Goal: Find contact information: Find contact information

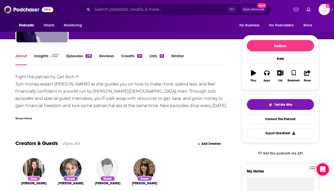
scroll to position [80, 0]
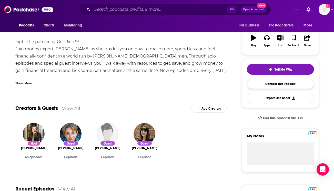
click at [259, 84] on link "Contact This Podcast" at bounding box center [280, 84] width 67 height 10
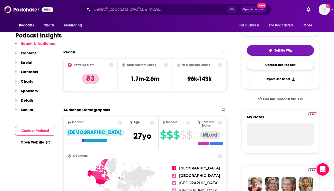
click at [261, 67] on link "Contact This Podcast" at bounding box center [280, 65] width 67 height 10
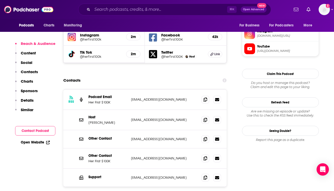
scroll to position [484, 0]
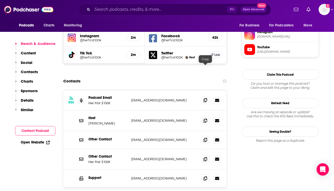
click at [204, 98] on icon at bounding box center [206, 100] width 4 height 4
click at [206, 118] on icon at bounding box center [206, 120] width 4 height 4
click at [206, 136] on span at bounding box center [206, 140] width 8 height 8
click at [204, 157] on icon at bounding box center [206, 159] width 4 height 4
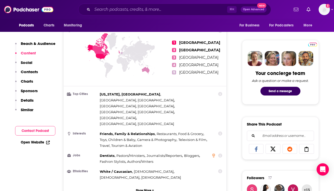
scroll to position [236, 0]
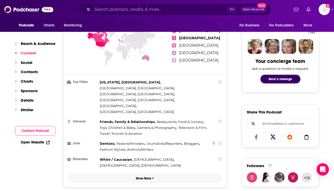
click at [140, 176] on p "Show More" at bounding box center [143, 178] width 15 height 4
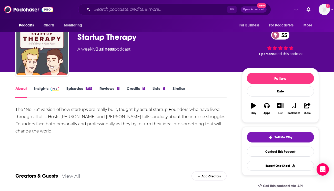
scroll to position [7, 0]
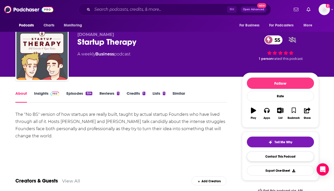
click at [252, 154] on link "Contact This Podcast" at bounding box center [280, 156] width 67 height 10
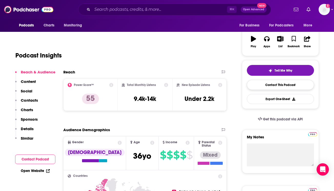
click at [264, 84] on link "Contact This Podcast" at bounding box center [280, 85] width 67 height 10
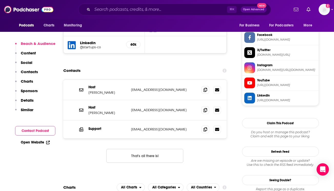
scroll to position [478, 0]
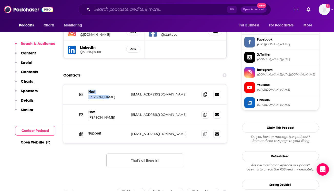
drag, startPoint x: 86, startPoint y: 64, endPoint x: 104, endPoint y: 71, distance: 19.3
click at [104, 84] on div "Host [PERSON_NAME] [EMAIL_ADDRESS][DOMAIN_NAME] [EMAIL_ADDRESS][DOMAIN_NAME]" at bounding box center [145, 94] width 164 height 20
click at [113, 95] on p "[PERSON_NAME]" at bounding box center [107, 97] width 38 height 4
drag, startPoint x: 112, startPoint y: 70, endPoint x: 87, endPoint y: 68, distance: 24.9
click at [87, 84] on div "Host [PERSON_NAME] [EMAIL_ADDRESS][DOMAIN_NAME] [EMAIL_ADDRESS][DOMAIN_NAME]" at bounding box center [145, 94] width 164 height 20
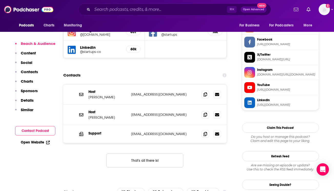
click at [86, 84] on div "Host [PERSON_NAME] [EMAIL_ADDRESS][DOMAIN_NAME] [EMAIL_ADDRESS][DOMAIN_NAME]" at bounding box center [145, 94] width 164 height 20
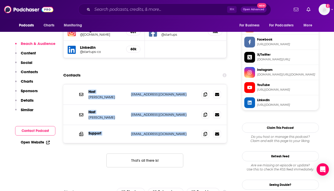
drag, startPoint x: 86, startPoint y: 59, endPoint x: 184, endPoint y: 113, distance: 112.1
click at [184, 113] on div "Host [PERSON_NAME] [EMAIL_ADDRESS][DOMAIN_NAME] [EMAIL_ADDRESS][DOMAIN_NAME] Ho…" at bounding box center [145, 113] width 164 height 58
copy div "Host [PERSON_NAME] [EMAIL_ADDRESS][DOMAIN_NAME] [EMAIL_ADDRESS][DOMAIN_NAME] Ho…"
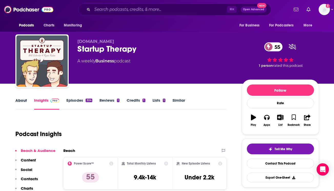
scroll to position [0, 0]
click at [27, 99] on div "About" at bounding box center [24, 104] width 19 height 12
click at [23, 99] on link "About" at bounding box center [21, 104] width 12 height 12
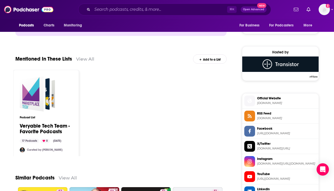
scroll to position [399, 0]
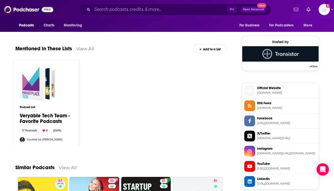
click at [265, 93] on span "[DOMAIN_NAME]" at bounding box center [286, 93] width 59 height 4
